Goal: Find specific page/section: Find specific page/section

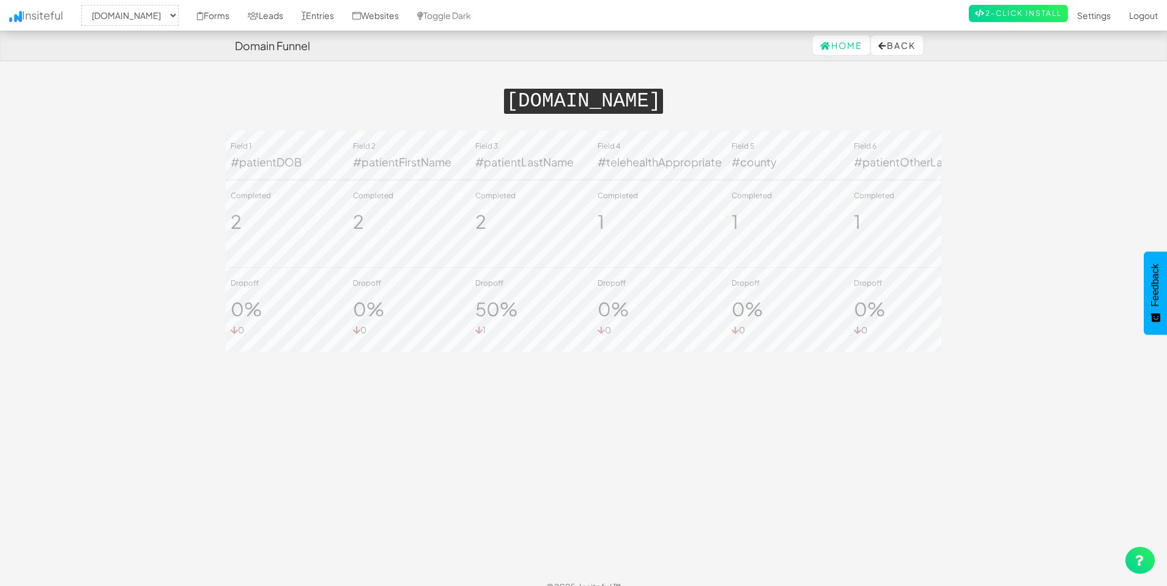
select select "2385"
click at [239, 17] on link "Forms" at bounding box center [213, 15] width 51 height 31
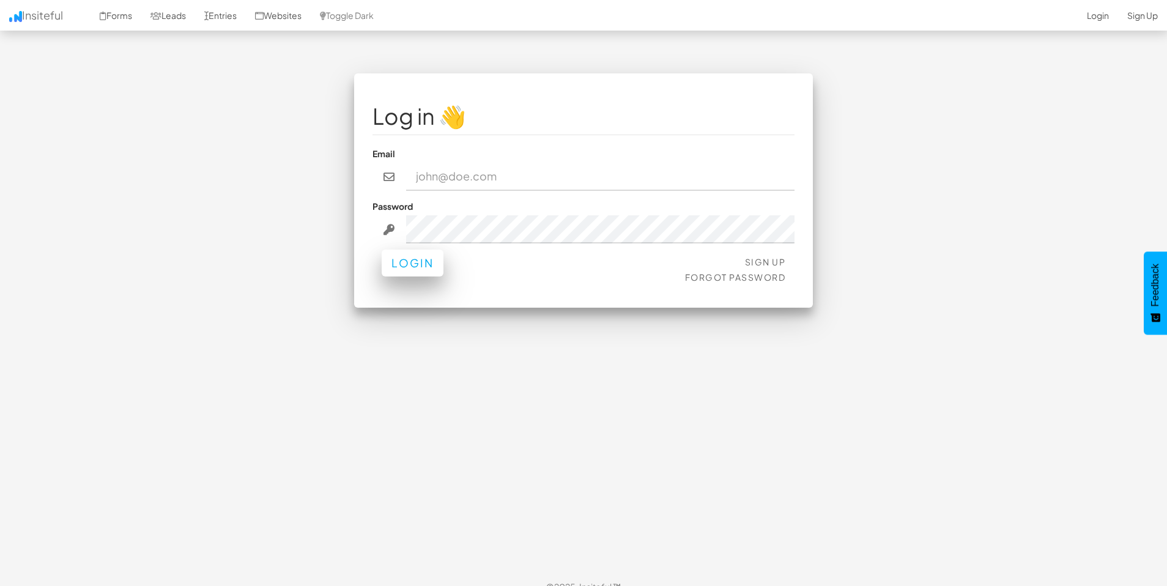
type input "admin@herenow.health"
click at [417, 266] on button "Login" at bounding box center [413, 263] width 62 height 27
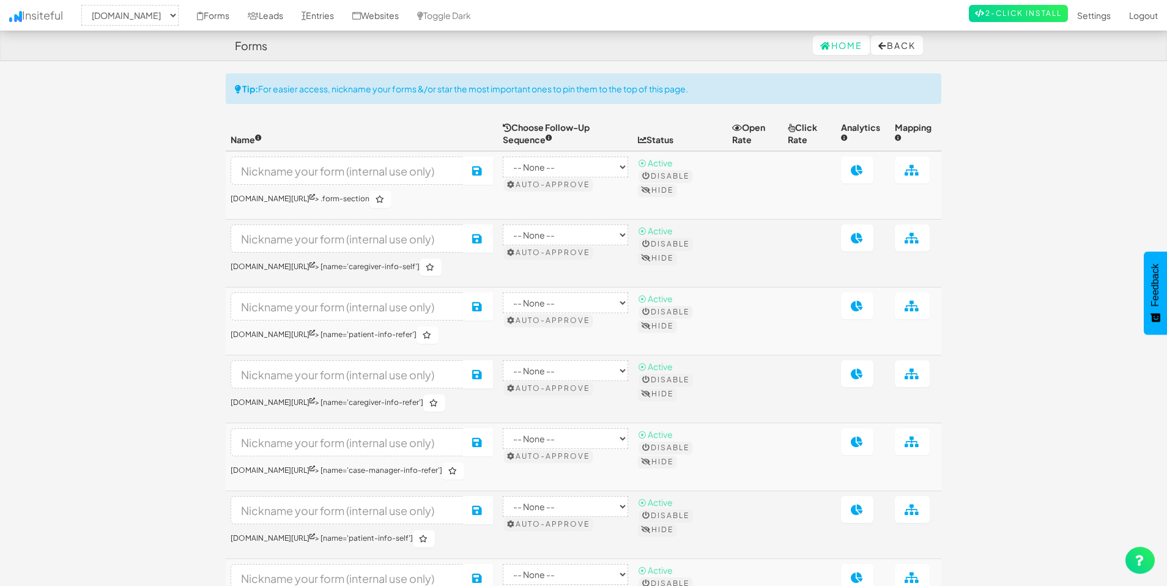
select select "2385"
click at [179, 9] on select "-- None -- [DOMAIN_NAME] [DOMAIN_NAME]" at bounding box center [129, 15] width 97 height 21
click at [891, 47] on button "Back" at bounding box center [897, 45] width 52 height 20
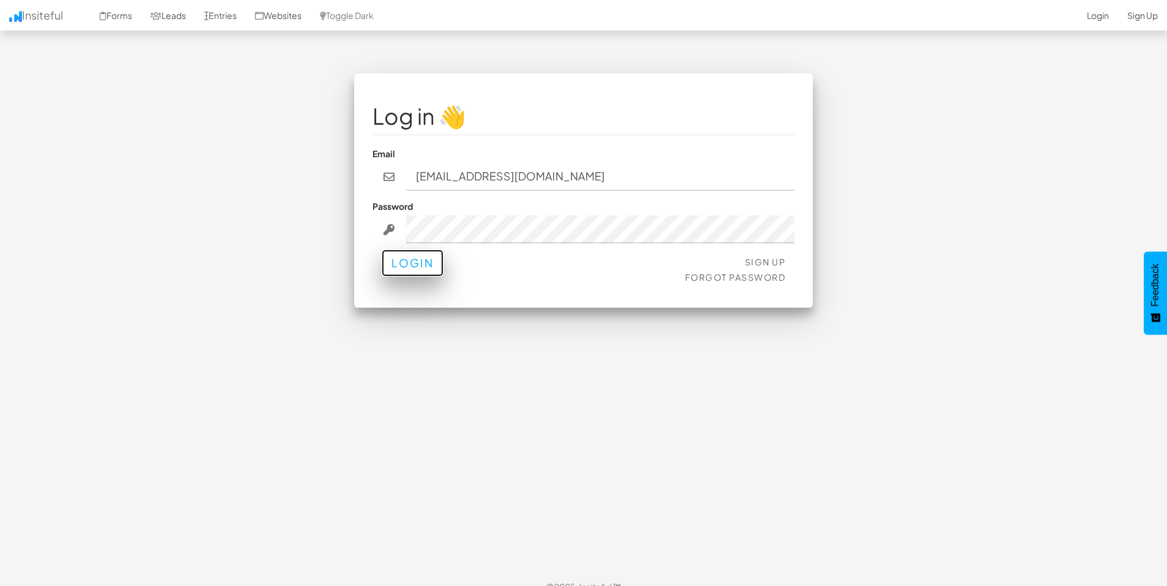
click at [406, 267] on button "Login" at bounding box center [413, 263] width 62 height 27
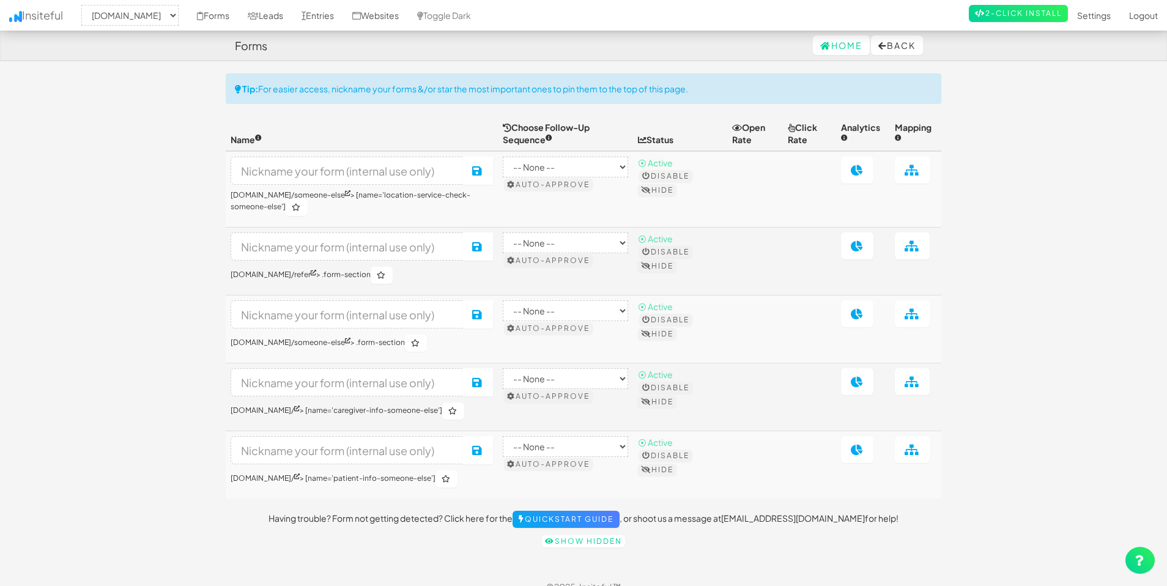
select select "2385"
click at [239, 20] on link "Forms" at bounding box center [213, 15] width 51 height 31
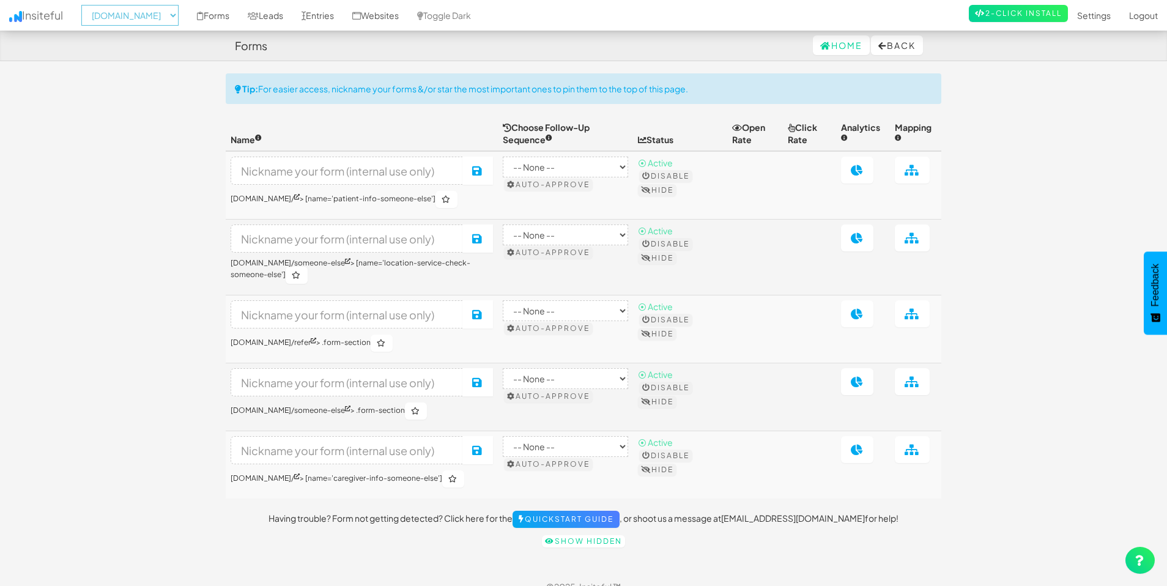
click at [166, 17] on select "-- None -- [DOMAIN_NAME] [DOMAIN_NAME]" at bounding box center [129, 15] width 97 height 21
select select "2389"
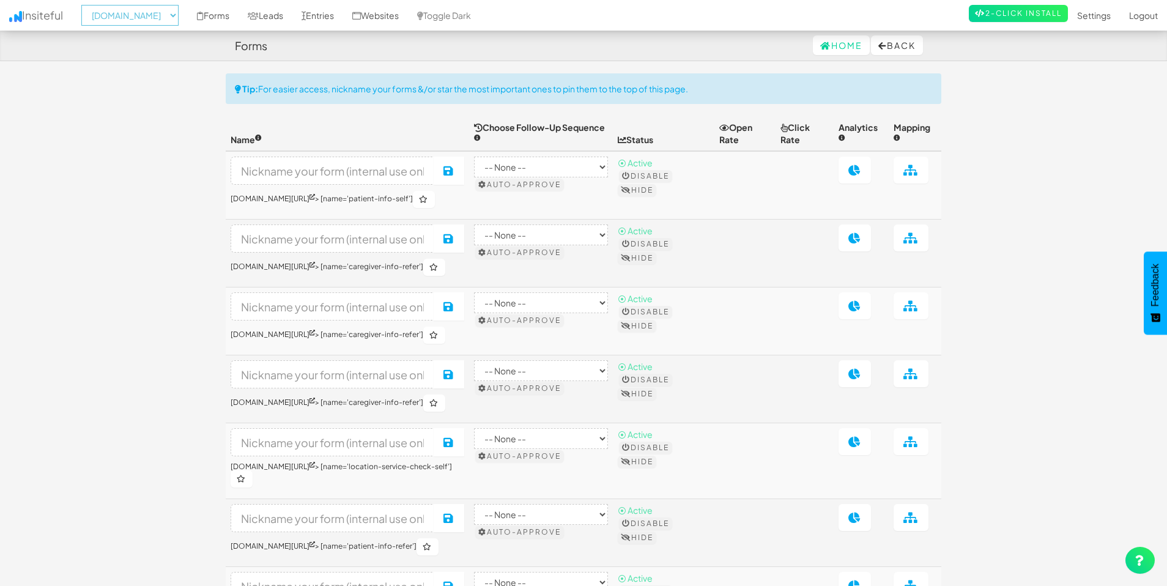
click at [170, 17] on select "-- None -- herenow-production.up.railway.app signup.herenow.health" at bounding box center [129, 15] width 97 height 21
select select "2385"
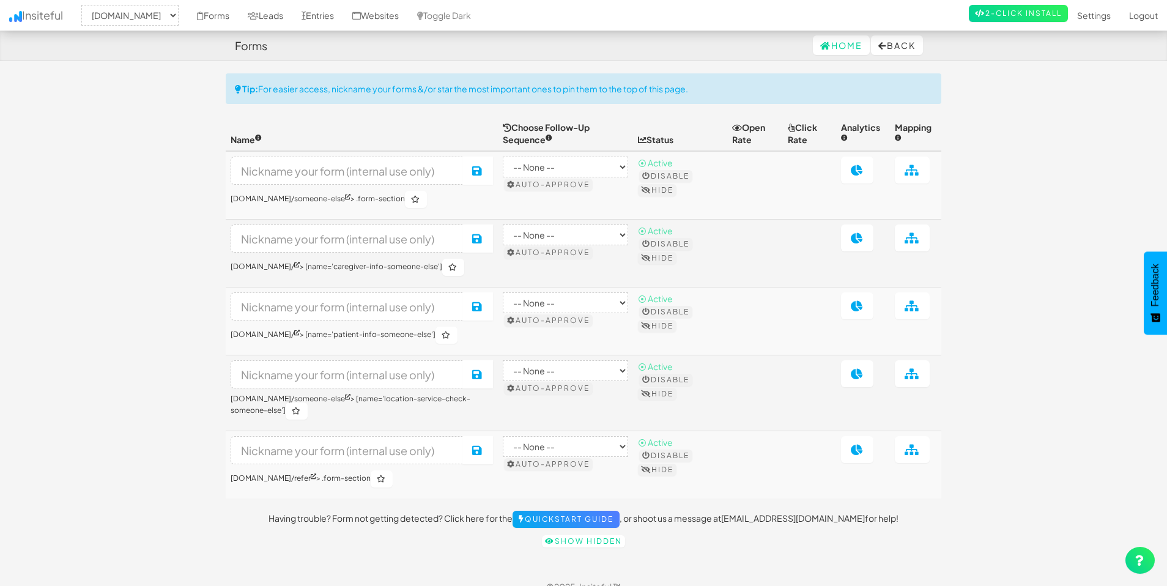
select select "2385"
click at [408, 14] on link "Websites" at bounding box center [375, 15] width 65 height 31
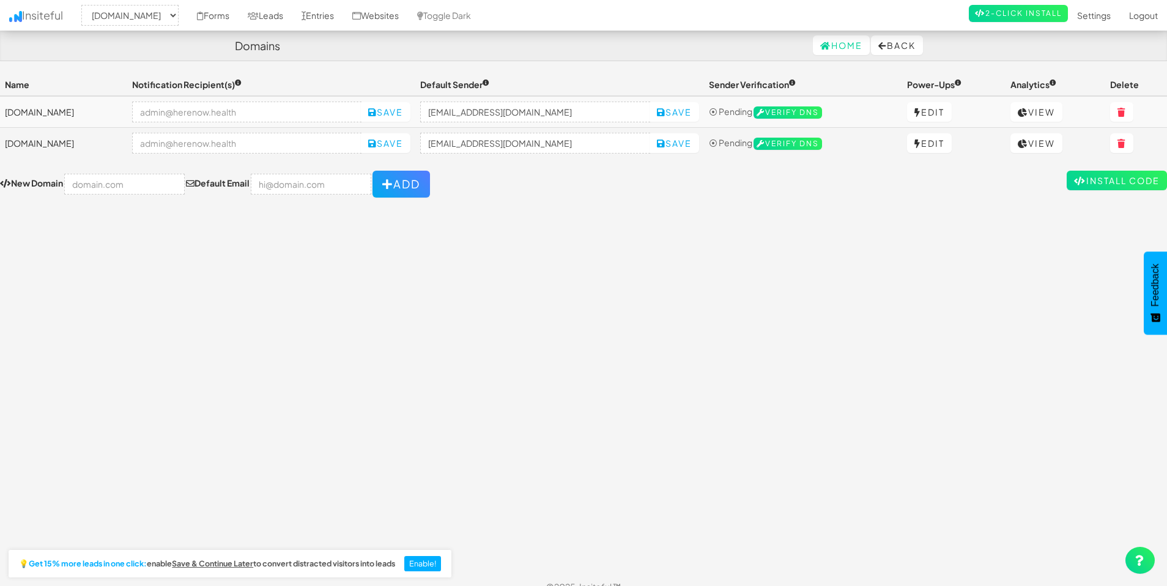
select select "2385"
click at [1051, 114] on link "View" at bounding box center [1036, 112] width 52 height 20
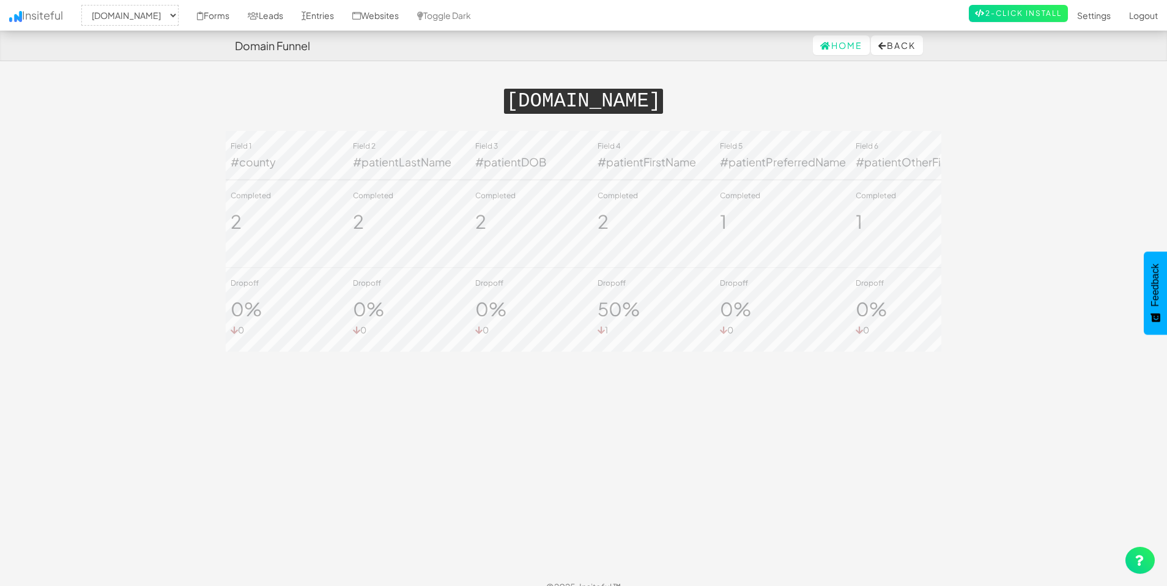
select select "2385"
click at [480, 19] on link "Toggle Dark" at bounding box center [444, 15] width 72 height 31
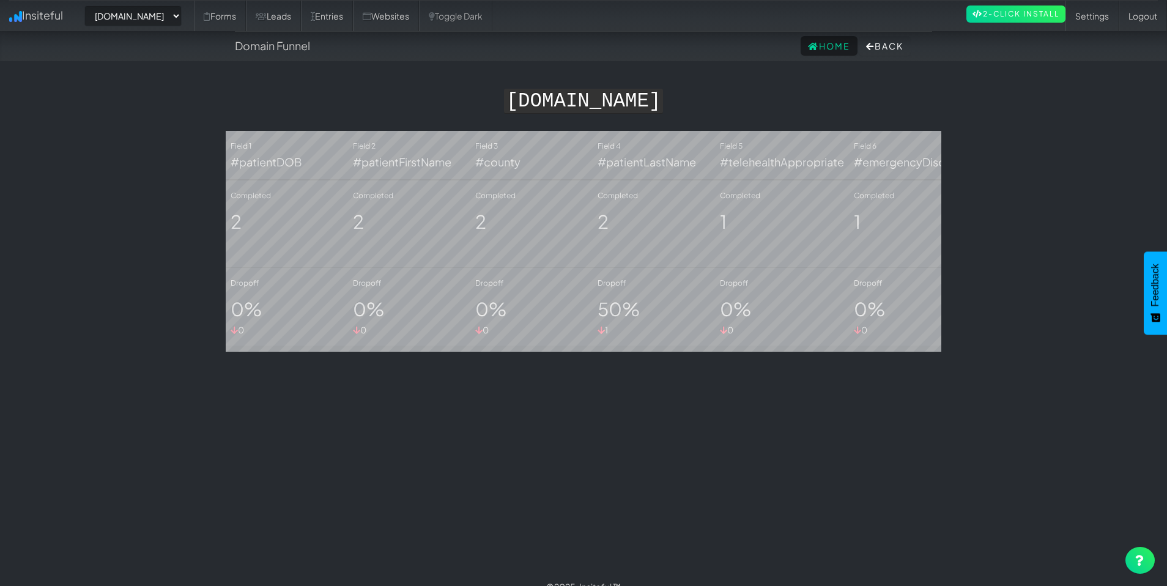
select select "2385"
click at [353, 17] on link "Entries" at bounding box center [327, 16] width 52 height 31
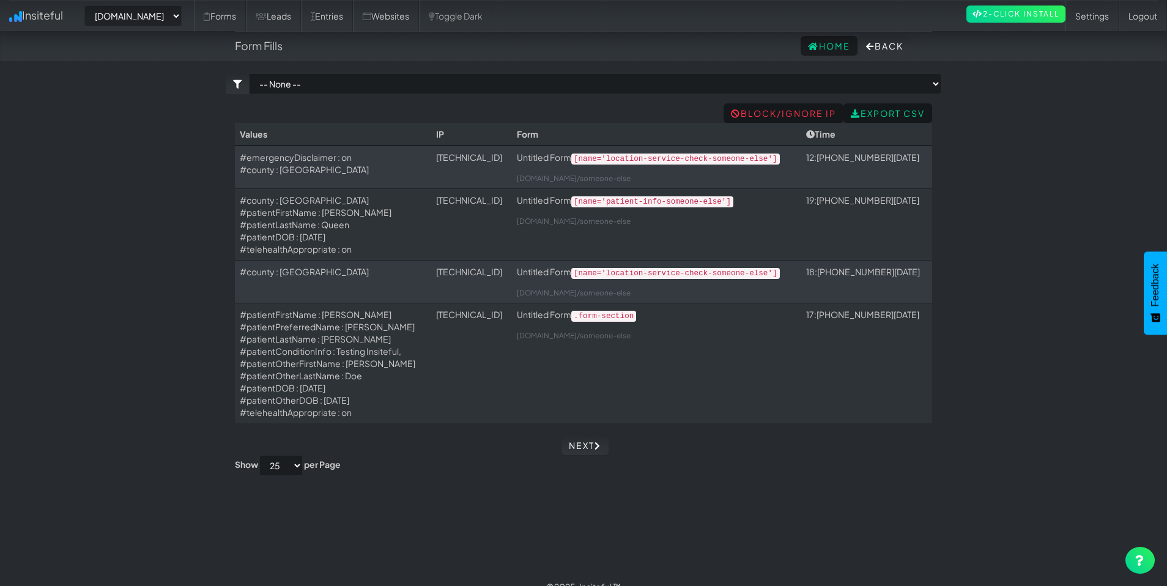
select select "2385"
click at [353, 17] on link "Entries" at bounding box center [327, 16] width 52 height 31
select select "2385"
click at [301, 19] on link "Leads" at bounding box center [273, 16] width 55 height 31
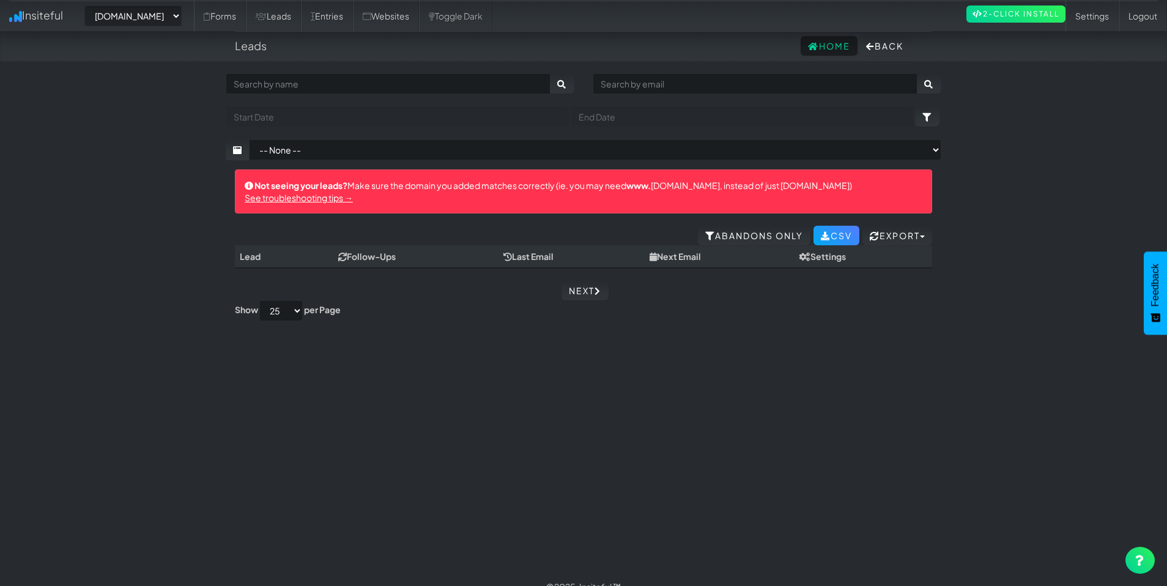
select select "2385"
click at [246, 20] on link "Forms" at bounding box center [220, 16] width 52 height 31
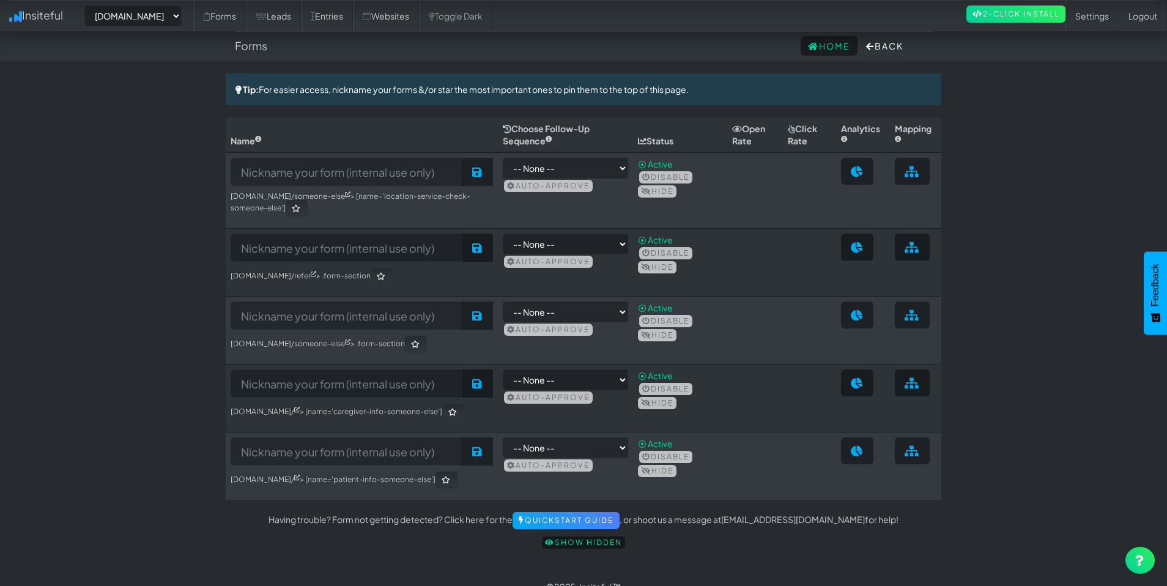
select select "2385"
click at [48, 13] on link "Insiteful" at bounding box center [36, 15] width 72 height 31
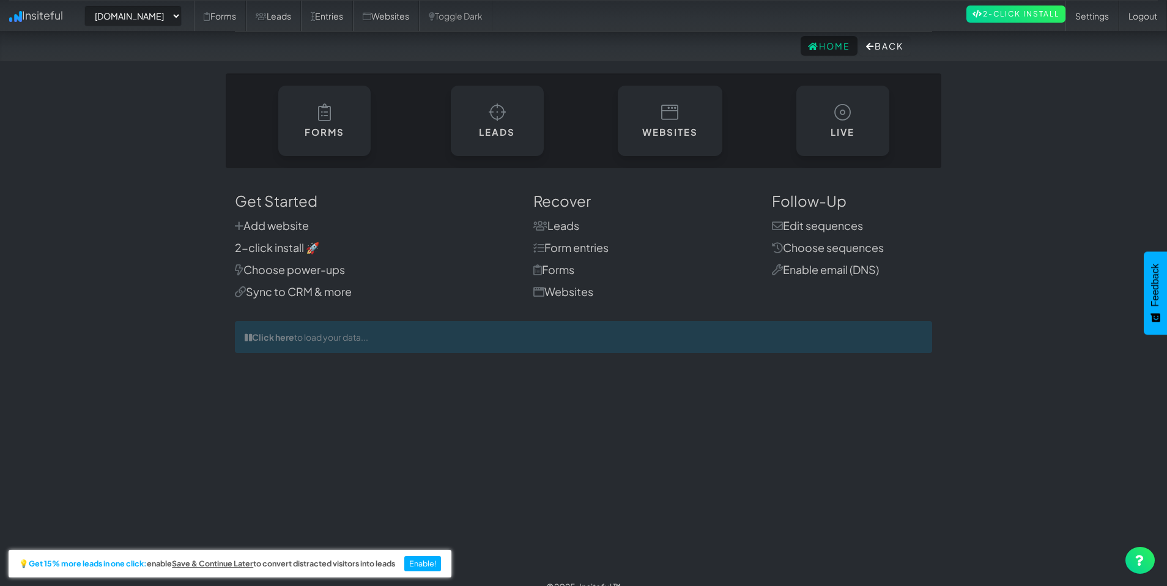
select select "2385"
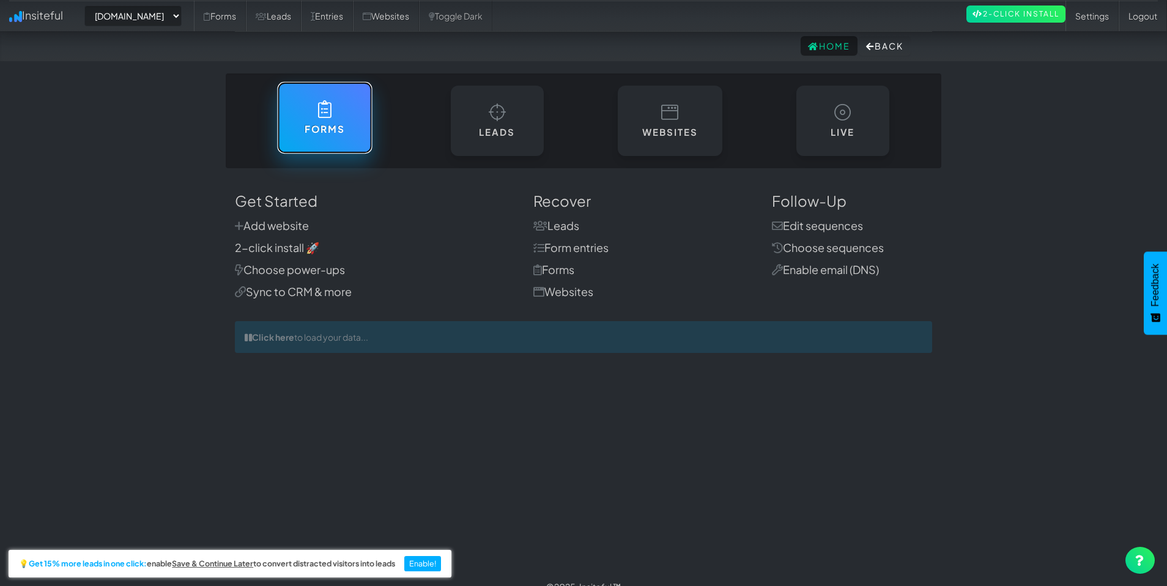
click at [346, 115] on link "Forms" at bounding box center [324, 118] width 95 height 72
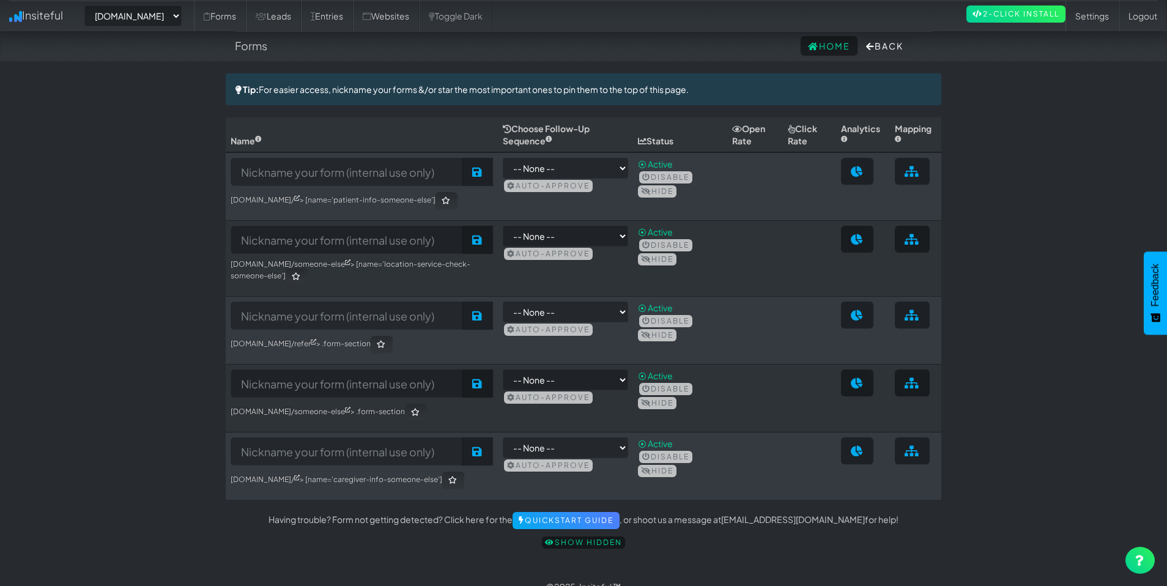
select select "2385"
click at [861, 174] on icon at bounding box center [857, 171] width 13 height 11
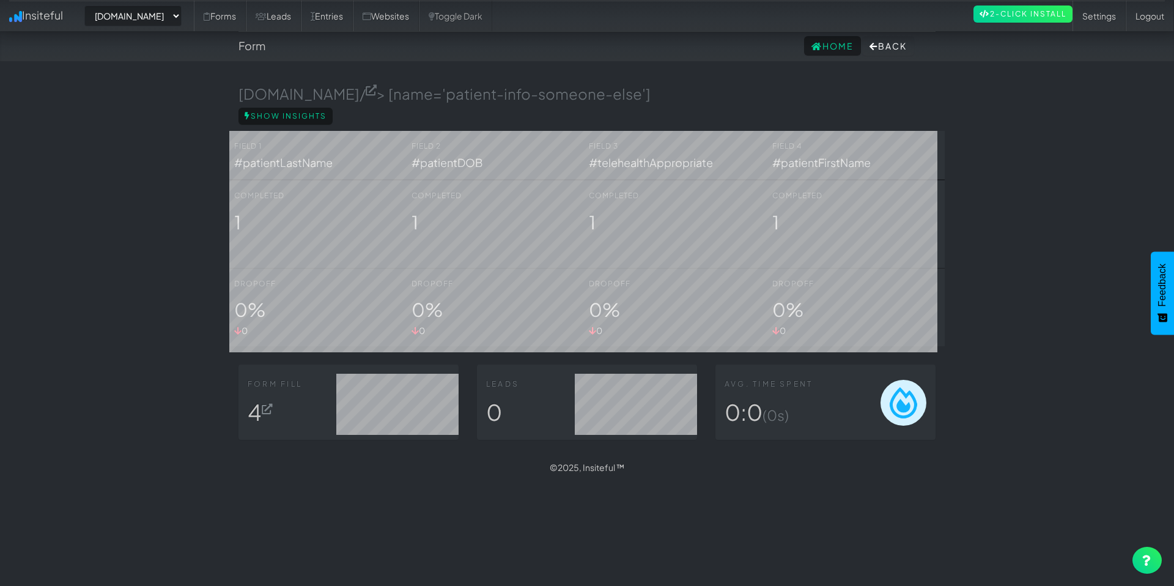
select select "2385"
click at [270, 415] on icon at bounding box center [267, 409] width 11 height 11
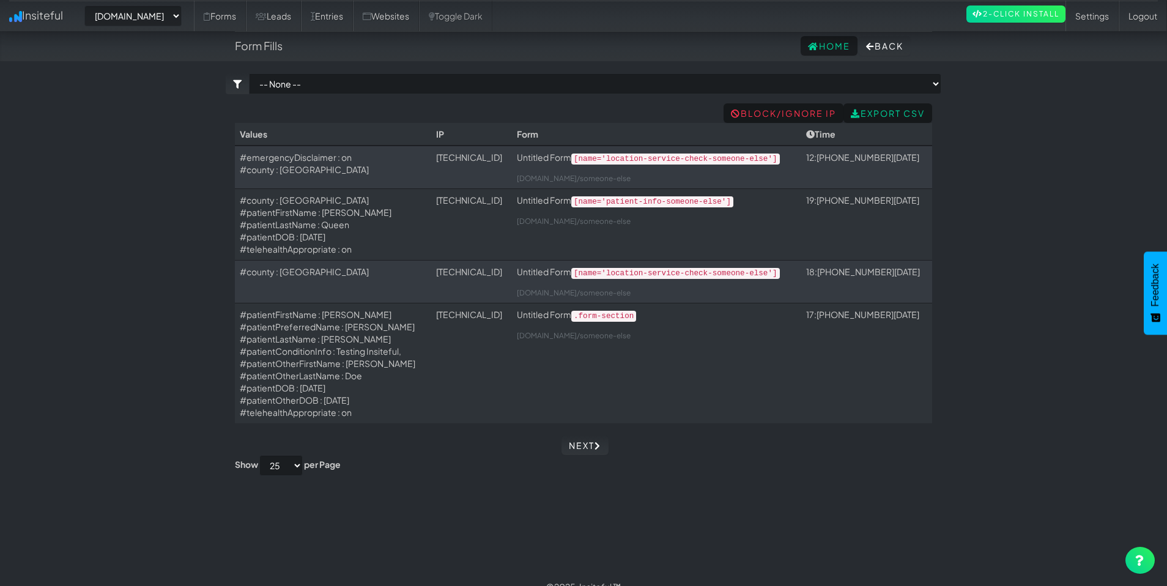
select select "2385"
click at [43, 14] on link "Insiteful" at bounding box center [36, 15] width 72 height 31
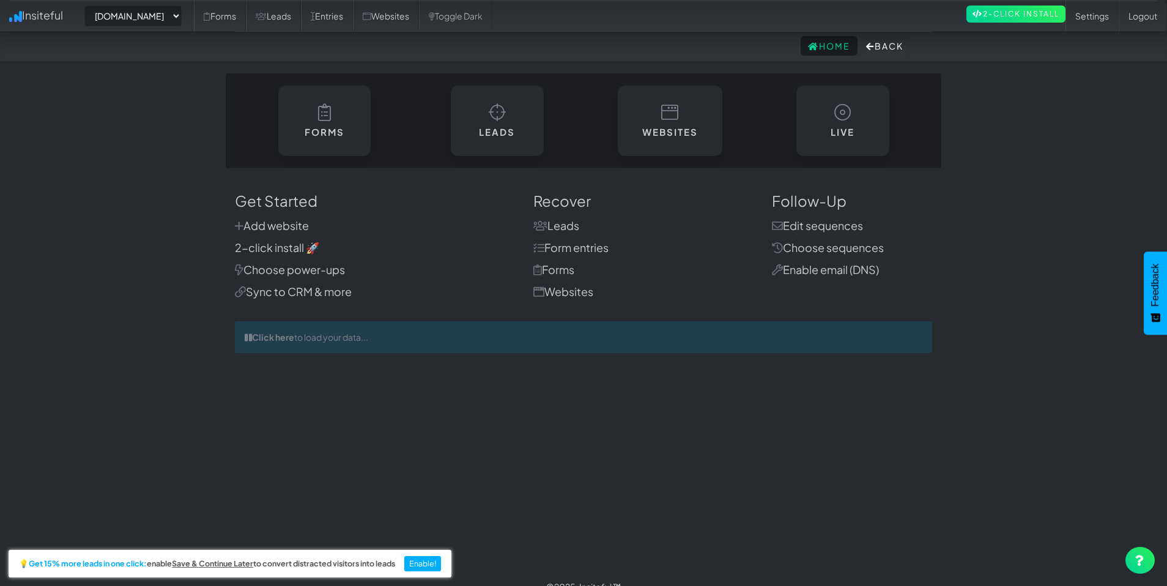
select select "2385"
click at [146, 21] on select "-- None -- herenow-production.up.railway.app signup.herenow.health" at bounding box center [132, 16] width 97 height 21
click at [414, 12] on link "Websites" at bounding box center [386, 16] width 66 height 31
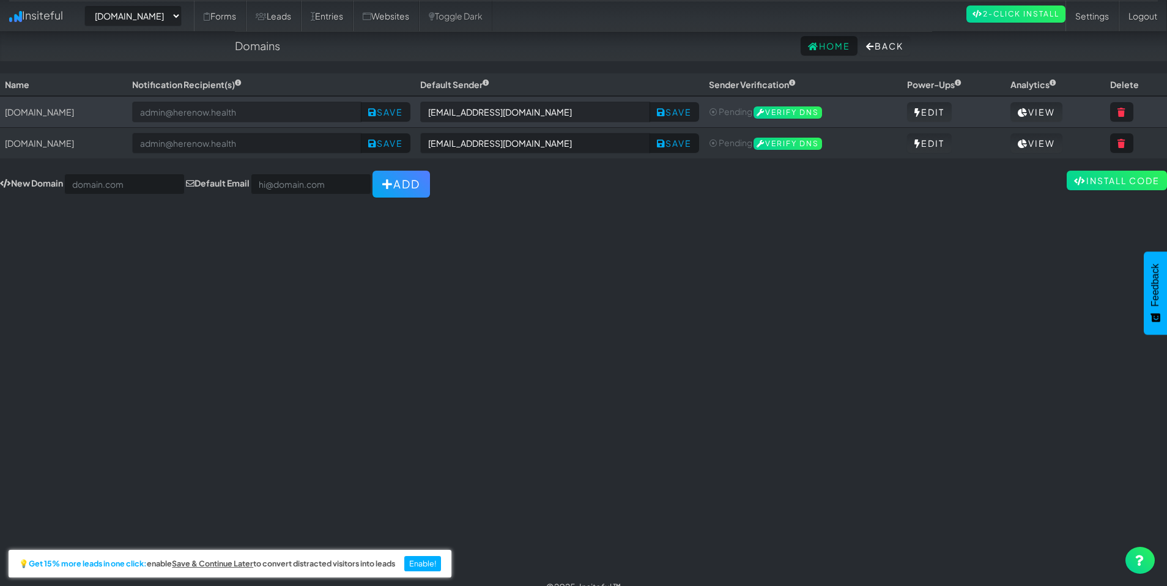
select select "2385"
